Goal: Find specific page/section: Find specific page/section

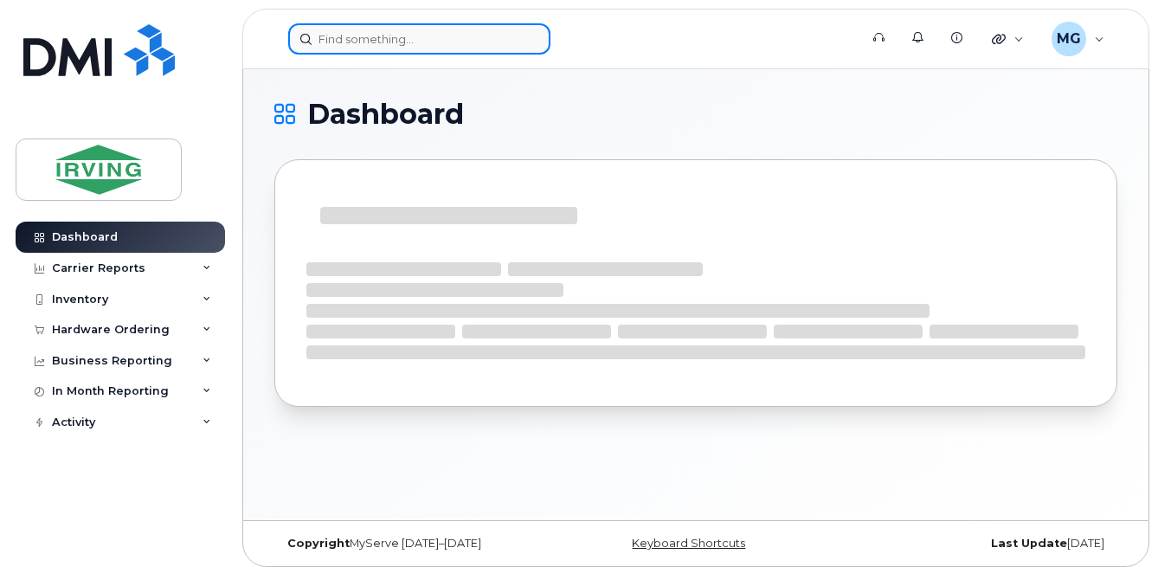
click at [366, 36] on input at bounding box center [419, 38] width 262 height 31
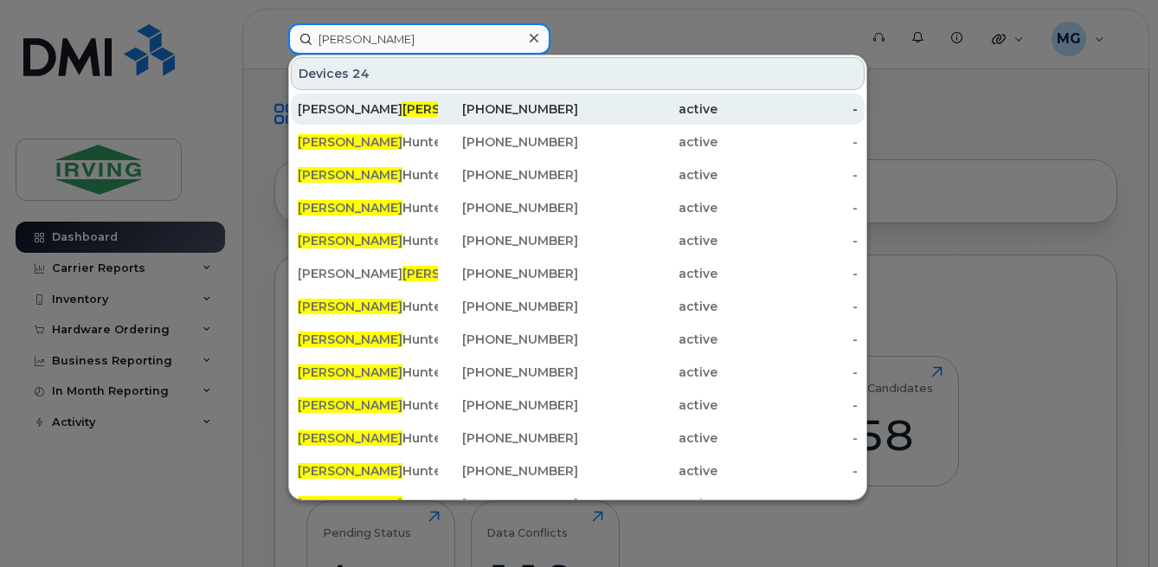
type input "ward"
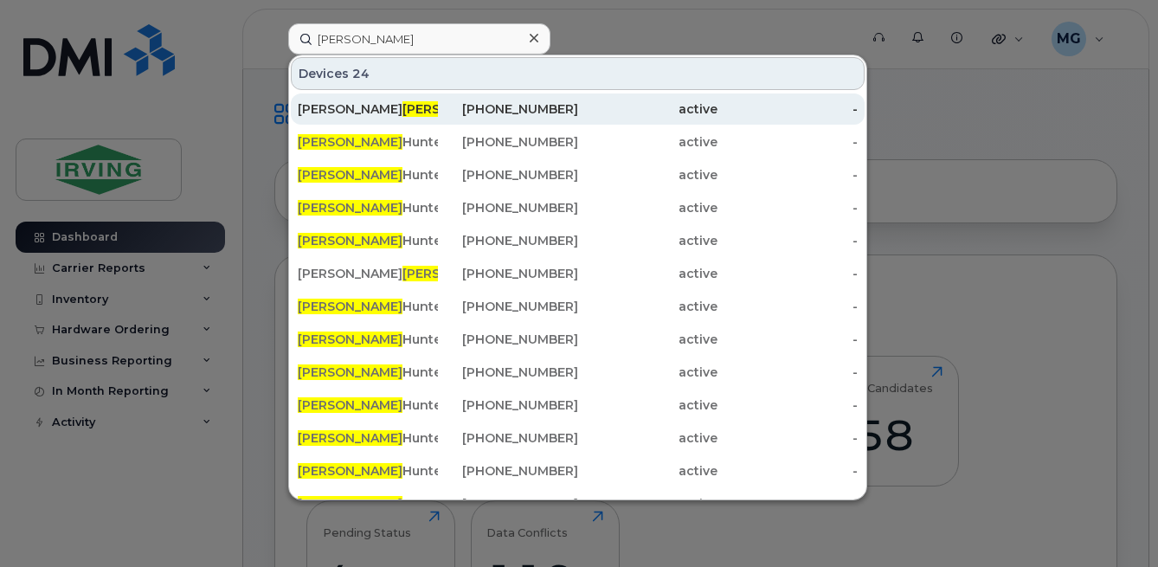
click at [370, 116] on div "Chris Ward" at bounding box center [368, 108] width 140 height 17
